Goal: Task Accomplishment & Management: Complete application form

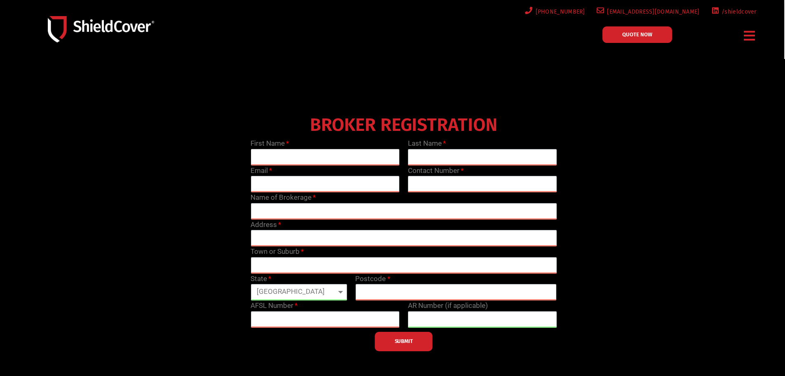
click at [294, 155] on input "text" at bounding box center [325, 157] width 149 height 16
type input "Zak"
click at [448, 162] on input "text" at bounding box center [482, 157] width 149 height 16
click at [416, 156] on input "[PERSON_NAME]" at bounding box center [482, 157] width 149 height 16
type input "[PERSON_NAME]"
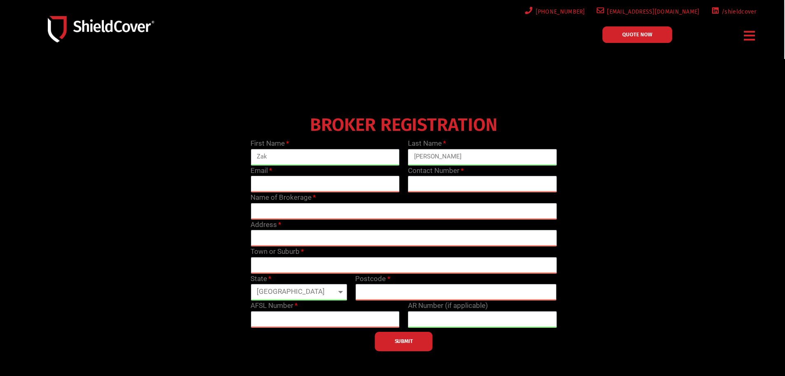
click at [319, 176] on input "email" at bounding box center [325, 184] width 149 height 16
type input "[EMAIL_ADDRESS][DOMAIN_NAME]"
click at [418, 180] on input "text" at bounding box center [482, 184] width 149 height 16
click at [229, 109] on div at bounding box center [403, 231] width 637 height 247
click at [424, 181] on input "text" at bounding box center [482, 184] width 149 height 16
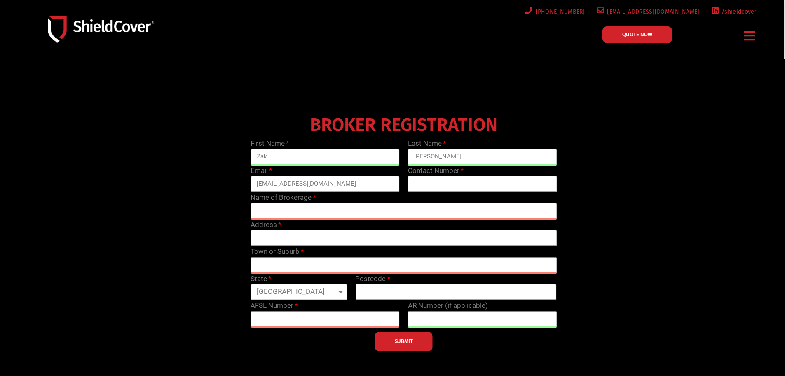
paste input "[PERSON_NAME] [PHONE_NUMBER]"
drag, startPoint x: 457, startPoint y: 183, endPoint x: 356, endPoint y: 185, distance: 101.0
click at [356, 186] on div "First Name [PERSON_NAME] Last Name [PERSON_NAME] Email [PERSON_NAME][EMAIL_ADDR…" at bounding box center [404, 244] width 315 height 213
type input "0752089002"
click at [637, 212] on div "BROKER REGISTRATION First Name [PERSON_NAME] Last Name [PERSON_NAME] Email [PER…" at bounding box center [403, 231] width 629 height 239
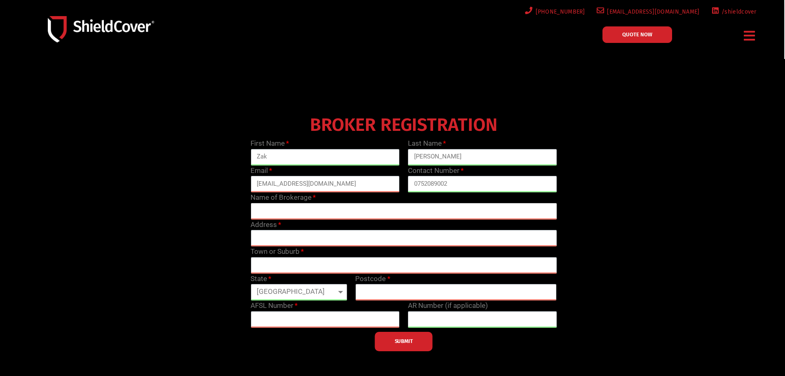
click at [293, 204] on input "text" at bounding box center [404, 211] width 306 height 16
type input "Shielded Insurance Brokers"
click at [296, 234] on input "text" at bounding box center [404, 238] width 306 height 16
click at [122, 190] on div "BROKER REGISTRATION First Name [PERSON_NAME] Last Name [PERSON_NAME] Email [PER…" at bounding box center [403, 231] width 629 height 239
click at [275, 231] on input "text" at bounding box center [404, 238] width 306 height 16
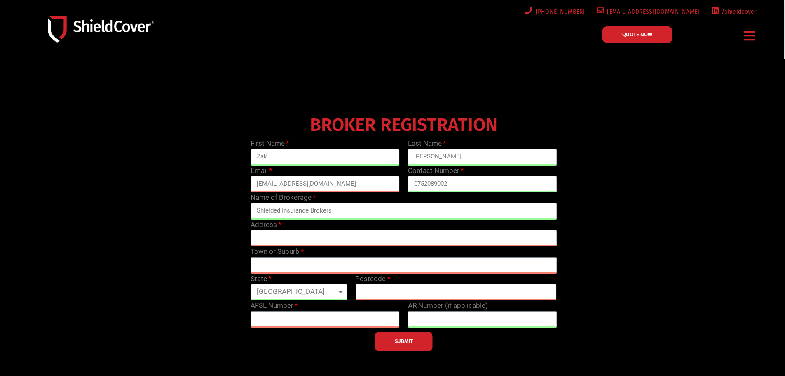
click at [665, 227] on div "BROKER REGISTRATION First Name [PERSON_NAME] Last Name [PERSON_NAME] Email [PER…" at bounding box center [403, 231] width 629 height 239
click at [95, 179] on div "BROKER REGISTRATION First Name [PERSON_NAME] Last Name [PERSON_NAME] Email [PER…" at bounding box center [403, 231] width 629 height 239
click at [283, 239] on input "text" at bounding box center [404, 238] width 306 height 16
click at [267, 322] on input "text" at bounding box center [325, 319] width 149 height 16
click at [206, 238] on div "BROKER REGISTRATION First Name [PERSON_NAME] Last Name [PERSON_NAME] Email [PER…" at bounding box center [403, 231] width 629 height 239
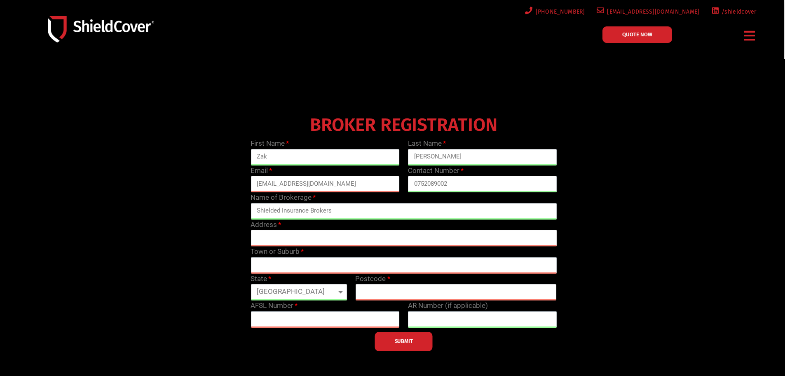
click at [287, 241] on input "text" at bounding box center [404, 238] width 306 height 16
click at [287, 240] on input "text" at bounding box center [404, 238] width 306 height 16
click at [283, 315] on input "text" at bounding box center [325, 319] width 149 height 16
click at [51, 216] on div at bounding box center [392, 236] width 785 height 355
click at [257, 240] on input "text" at bounding box center [404, 238] width 306 height 16
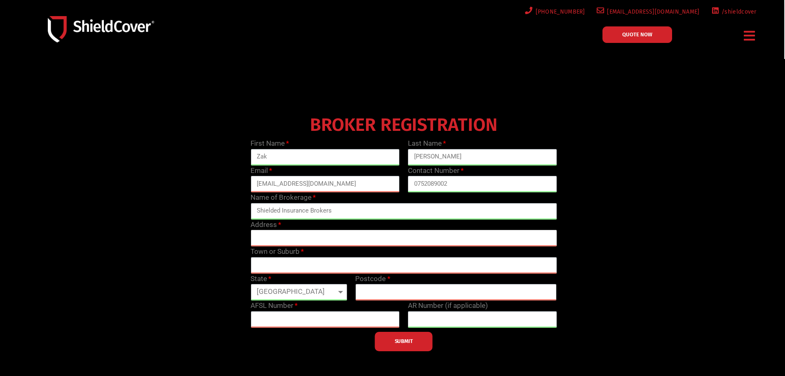
paste input "[STREET_ADDRESS]"
drag, startPoint x: 377, startPoint y: 235, endPoint x: 359, endPoint y: 235, distance: 17.7
click at [359, 235] on input "[STREET_ADDRESS]" at bounding box center [404, 238] width 306 height 16
type input "[STREET_ADDRESS]"
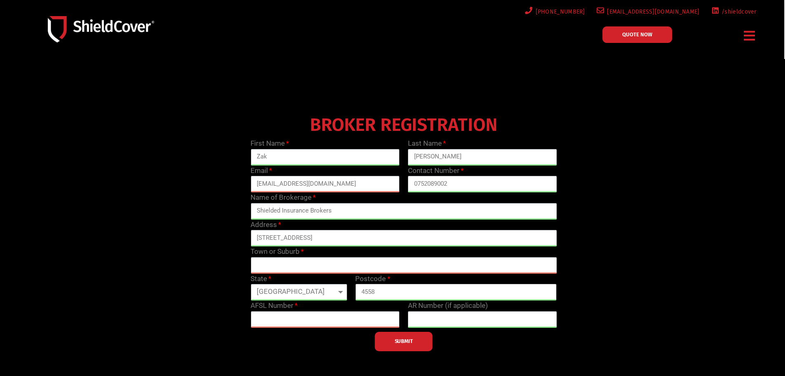
type input "4558"
drag, startPoint x: 358, startPoint y: 237, endPoint x: 303, endPoint y: 235, distance: 54.9
click at [303, 235] on input "[STREET_ADDRESS]" at bounding box center [404, 238] width 306 height 16
click at [315, 234] on input "[STREET_ADDRESS]" at bounding box center [404, 238] width 306 height 16
drag, startPoint x: 303, startPoint y: 237, endPoint x: 342, endPoint y: 236, distance: 39.2
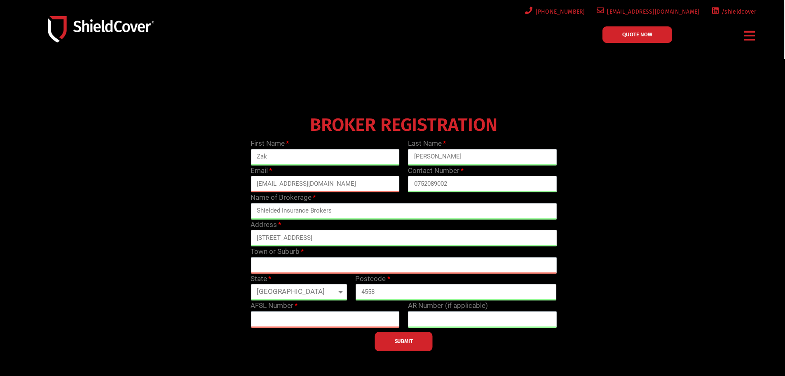
click at [342, 236] on input "[STREET_ADDRESS]" at bounding box center [404, 238] width 306 height 16
type input "[STREET_ADDRESS]"
click at [315, 264] on input "Maroochydore" at bounding box center [404, 265] width 306 height 16
type input "Maroochydore"
drag, startPoint x: 329, startPoint y: 232, endPoint x: 301, endPoint y: 234, distance: 27.7
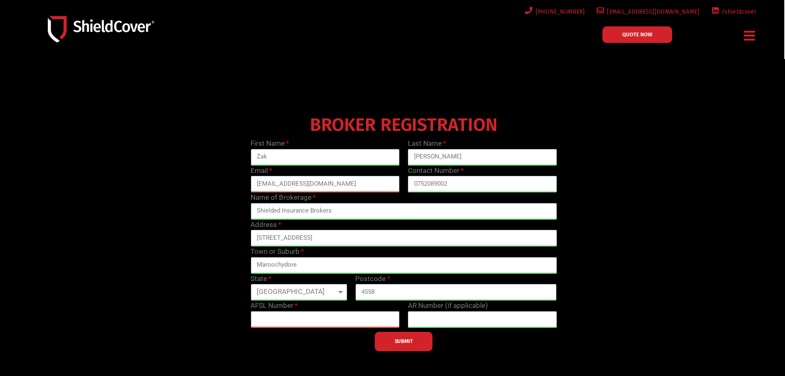
click at [301, 234] on input "[STREET_ADDRESS]" at bounding box center [404, 238] width 306 height 16
click at [258, 237] on input "[STREET_ADDRESS]," at bounding box center [404, 238] width 306 height 16
type input "Level [GEOGRAPHIC_DATA][STREET_ADDRESS],"
click at [637, 239] on div "BROKER REGISTRATION First Name [PERSON_NAME] Last Name [PERSON_NAME] Email [PER…" at bounding box center [403, 231] width 629 height 239
click at [278, 238] on input "Level [GEOGRAPHIC_DATA][STREET_ADDRESS]," at bounding box center [404, 238] width 306 height 16
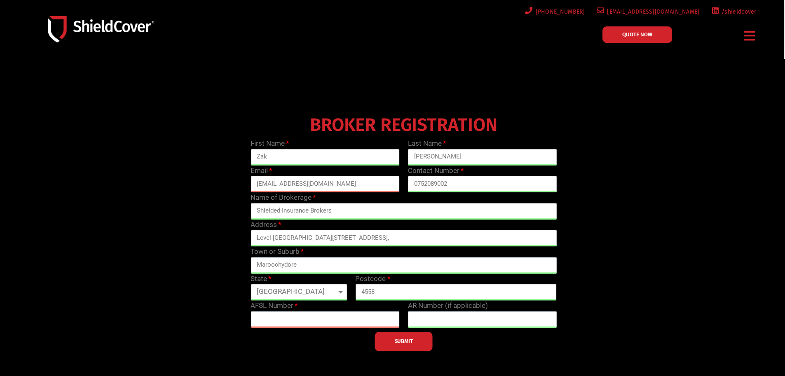
click at [612, 241] on div "BROKER REGISTRATION First Name [PERSON_NAME] Last Name [PERSON_NAME] Email [PER…" at bounding box center [403, 231] width 629 height 239
click at [268, 314] on input "text" at bounding box center [325, 319] width 149 height 16
click at [97, 195] on div "BROKER REGISTRATION First Name [PERSON_NAME] Last Name [PERSON_NAME] Email [PER…" at bounding box center [403, 231] width 629 height 239
click at [279, 317] on input "text" at bounding box center [325, 319] width 149 height 16
paste input "233750"
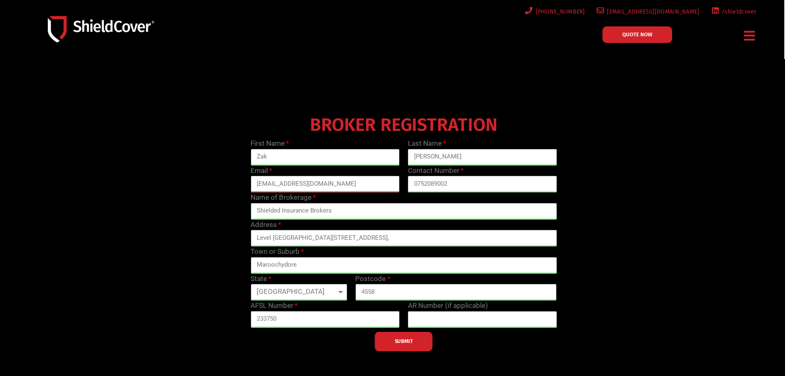
type input "233750"
click at [655, 285] on div "BROKER REGISTRATION First Name [PERSON_NAME] Last Name [PERSON_NAME] Email [PER…" at bounding box center [403, 231] width 629 height 239
click at [407, 340] on span "SUBMIT" at bounding box center [404, 341] width 18 height 2
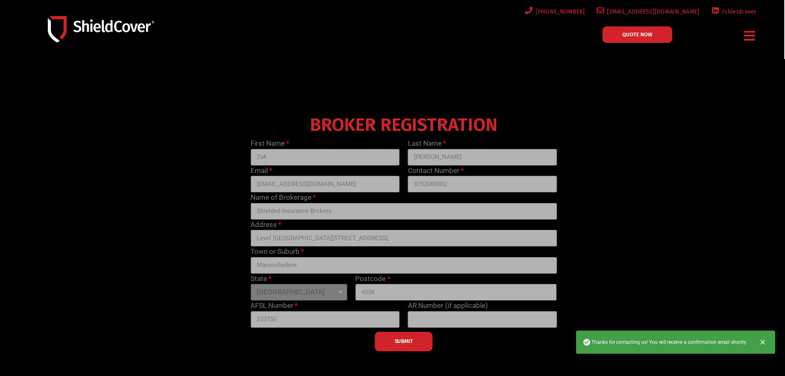
click at [764, 340] on icon "Close" at bounding box center [763, 342] width 8 height 8
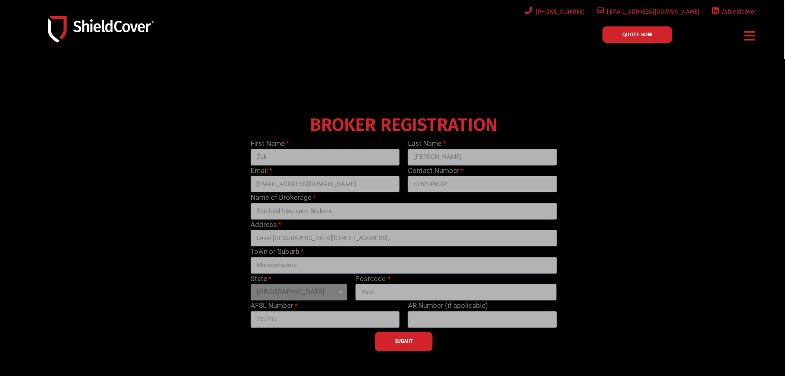
click at [106, 195] on div "BROKER REGISTRATION First Name [PERSON_NAME] Last Name [PERSON_NAME] Email [PER…" at bounding box center [403, 231] width 629 height 239
click at [749, 180] on div at bounding box center [392, 236] width 785 height 355
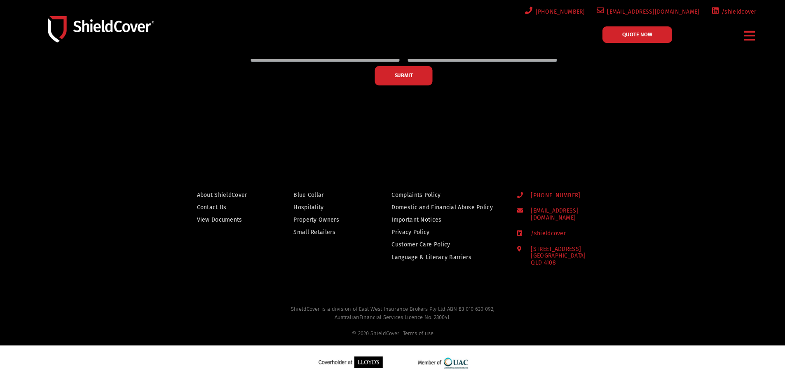
scroll to position [18, 0]
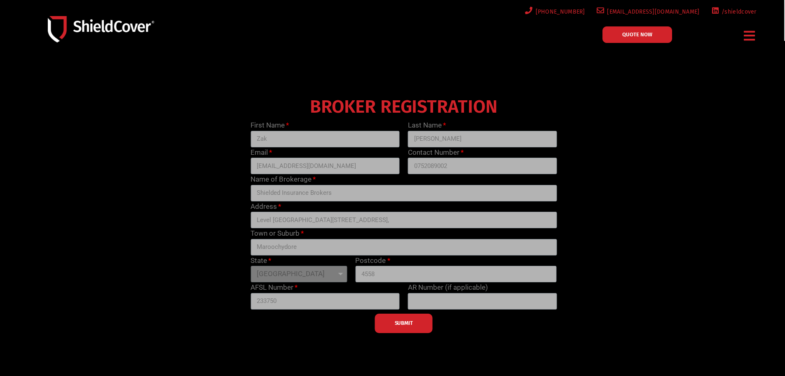
drag, startPoint x: 623, startPoint y: 274, endPoint x: 622, endPoint y: 265, distance: 8.3
click at [623, 273] on div "BROKER REGISTRATION First Name [PERSON_NAME] Last Name [PERSON_NAME] Email [PER…" at bounding box center [403, 213] width 629 height 239
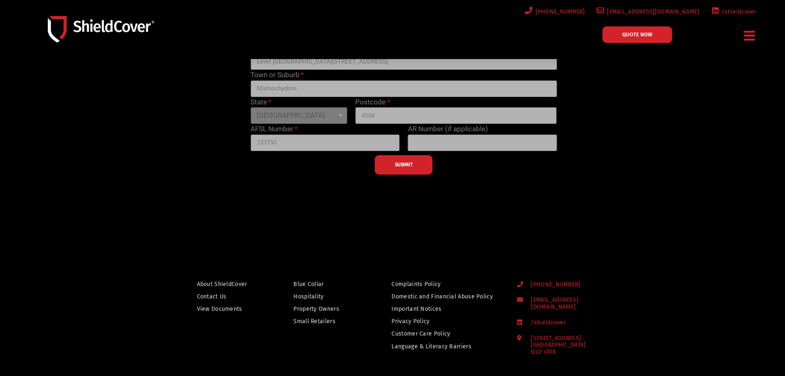
scroll to position [0, 0]
